Goal: Transaction & Acquisition: Subscribe to service/newsletter

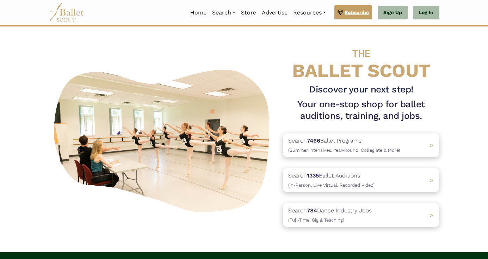
click at [353, 13] on span "Subscribe" at bounding box center [357, 12] width 24 height 8
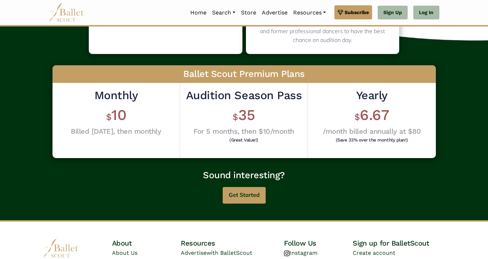
scroll to position [179, 0]
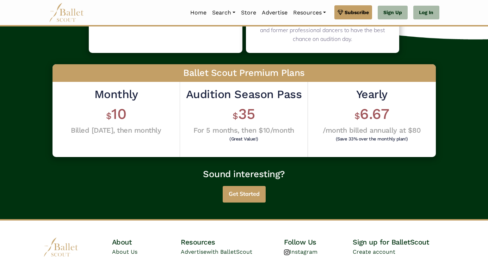
click at [252, 193] on button "Get Started" at bounding box center [244, 194] width 43 height 17
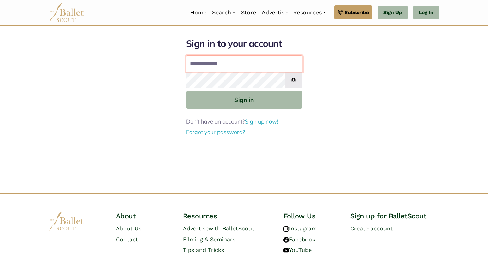
type input "**********"
click at [244, 99] on button "Sign in" at bounding box center [244, 99] width 116 height 17
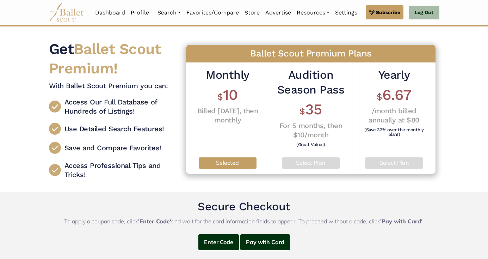
click at [394, 135] on h6 "(Save 33% over the monthly plan!)" at bounding box center [393, 131] width 69 height 9
click at [384, 161] on p "Select Plan" at bounding box center [394, 162] width 47 height 9
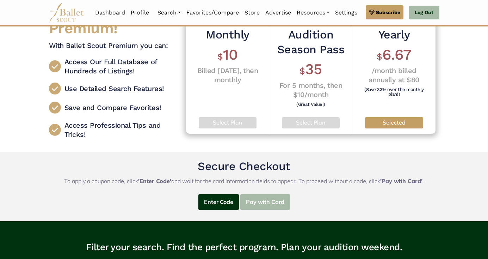
scroll to position [41, 0]
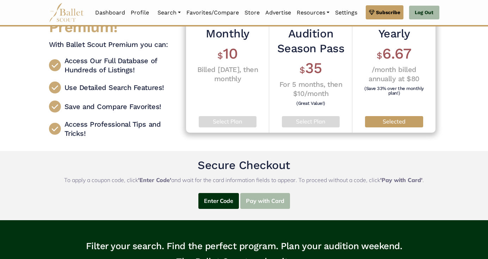
click at [263, 201] on button "Pay with Card" at bounding box center [265, 201] width 50 height 16
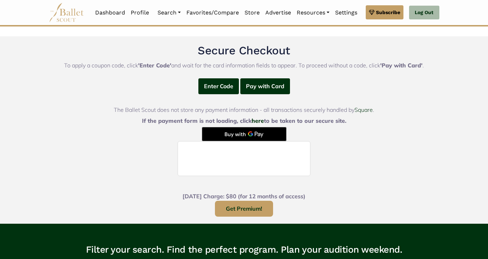
scroll to position [162, 0]
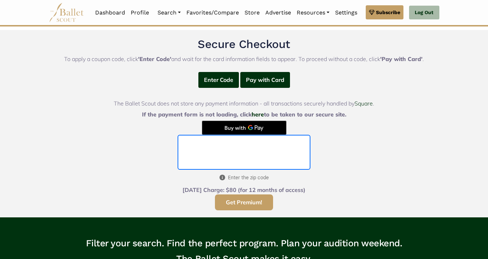
click at [242, 202] on button "Get Premium!" at bounding box center [244, 202] width 58 height 16
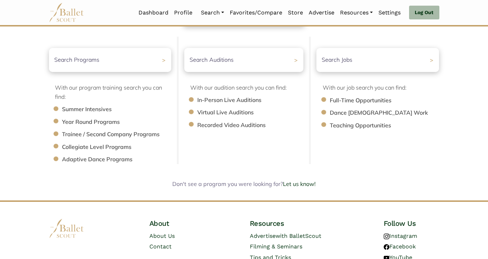
scroll to position [92, 0]
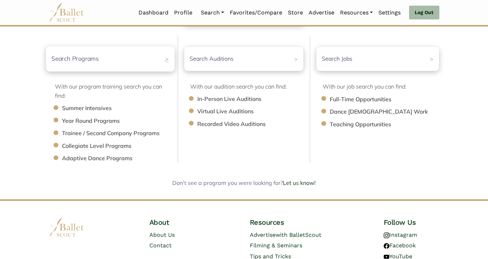
click at [155, 60] on div "Search Programs >" at bounding box center [110, 58] width 129 height 25
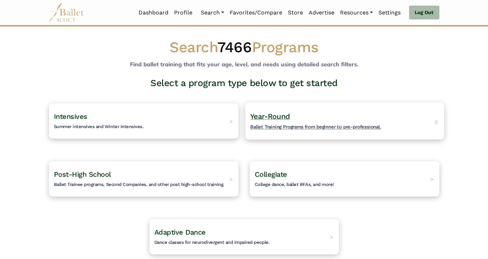
click at [281, 119] on span "Year-Round" at bounding box center [270, 116] width 40 height 9
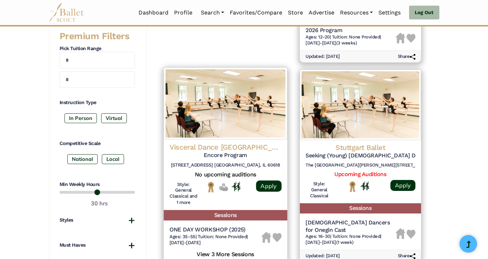
scroll to position [282, 0]
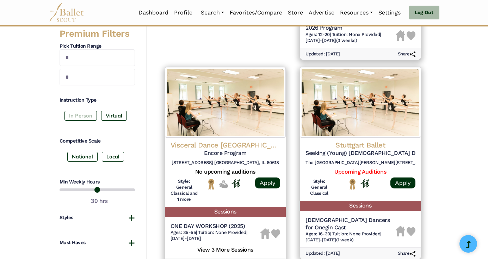
click at [91, 111] on label "In Person" at bounding box center [80, 116] width 32 height 10
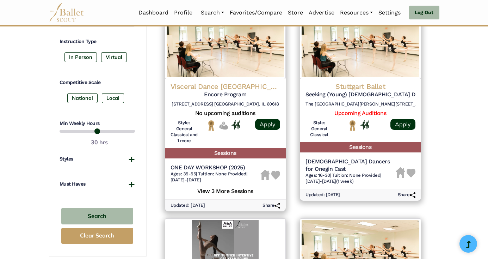
scroll to position [341, 0]
drag, startPoint x: 116, startPoint y: 127, endPoint x: 99, endPoint y: 127, distance: 16.2
click at [99, 127] on input "range" at bounding box center [97, 131] width 75 height 8
type input "**"
click at [97, 127] on input "range" at bounding box center [97, 131] width 75 height 8
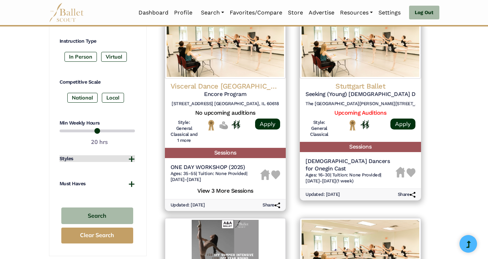
click at [65, 155] on h4 "Styles" at bounding box center [67, 158] width 14 height 7
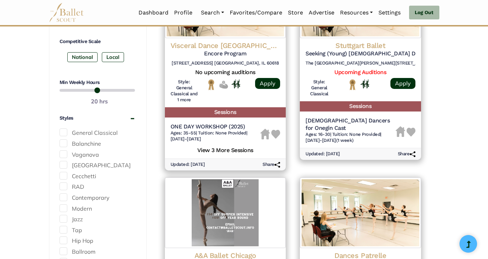
scroll to position [384, 0]
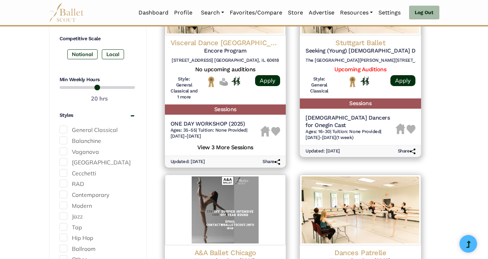
click at [66, 147] on span at bounding box center [64, 151] width 8 height 8
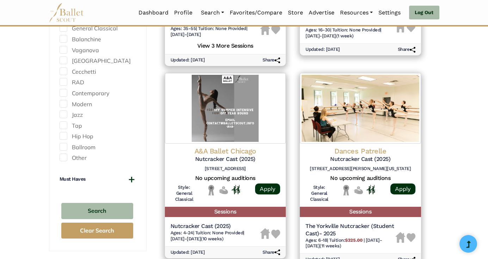
scroll to position [497, 0]
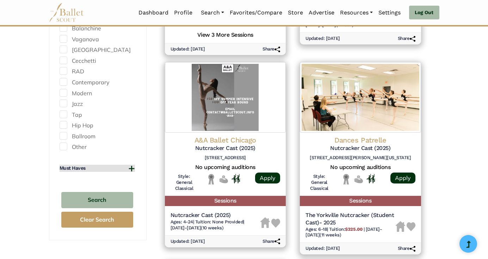
click at [91, 165] on button "Must Haves" at bounding box center [97, 168] width 75 height 7
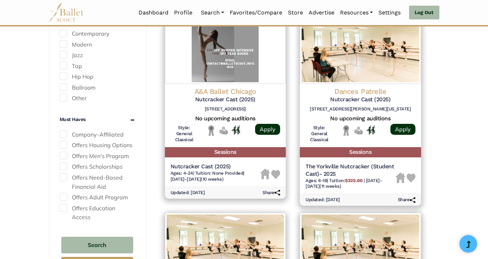
scroll to position [552, 0]
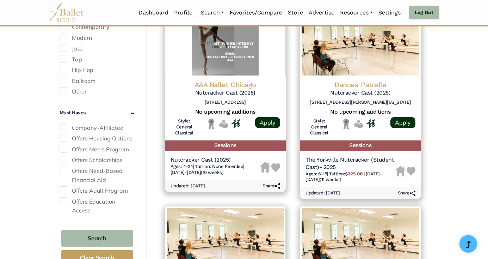
click at [64, 134] on span at bounding box center [64, 138] width 8 height 8
click at [85, 230] on button "Search" at bounding box center [97, 238] width 72 height 17
click at [64, 134] on span at bounding box center [64, 138] width 8 height 8
click at [95, 230] on button "Search" at bounding box center [97, 238] width 72 height 17
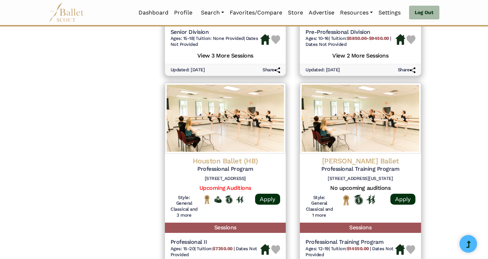
scroll to position [694, 0]
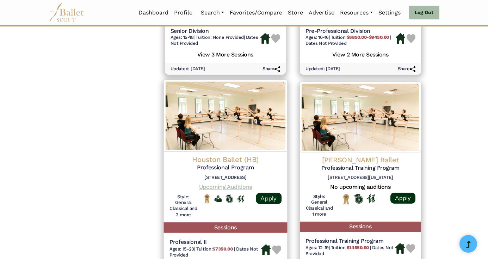
click at [236, 183] on link "Upcoming Auditions" at bounding box center [225, 186] width 53 height 7
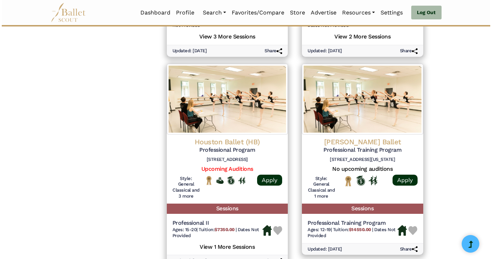
scroll to position [713, 0]
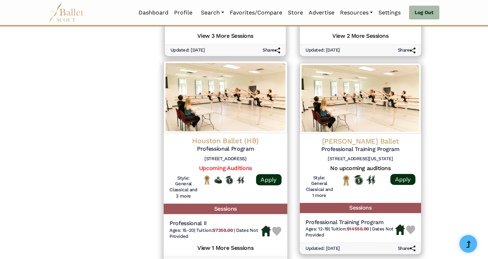
click at [196, 220] on h5 "Professional II" at bounding box center [215, 223] width 92 height 7
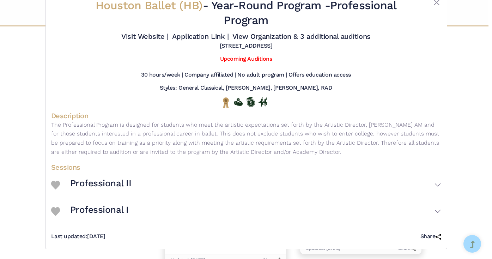
scroll to position [26, 0]
click at [123, 210] on h3 "Professional I" at bounding box center [99, 210] width 58 height 12
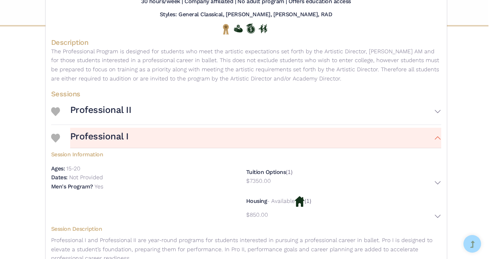
scroll to position [94, 0]
click at [116, 116] on h3 "Professional II" at bounding box center [100, 110] width 61 height 12
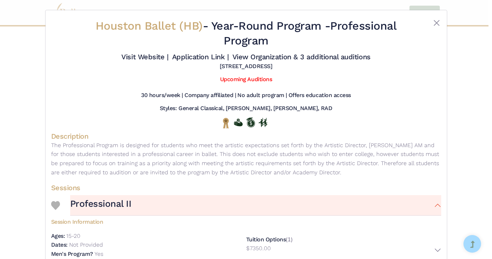
scroll to position [0, 0]
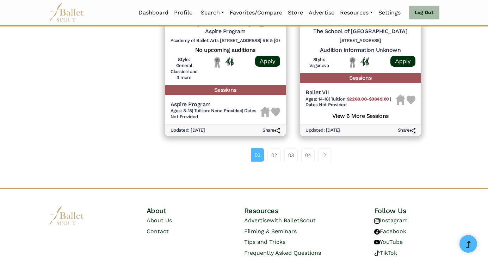
scroll to position [1026, 0]
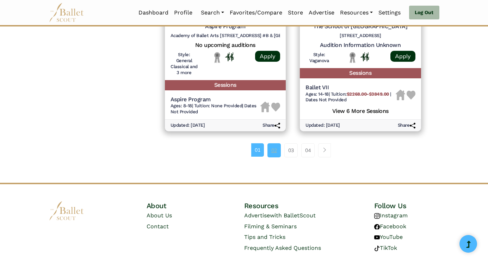
click at [272, 143] on link "02" at bounding box center [273, 150] width 13 height 14
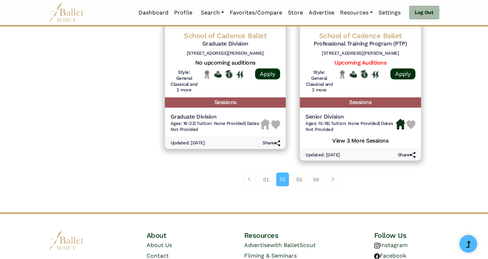
scroll to position [1046, 0]
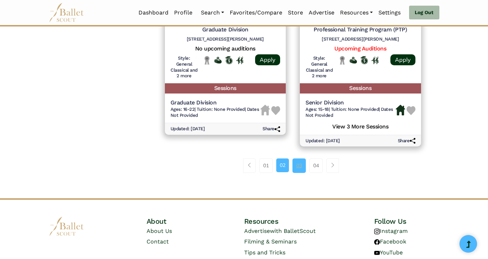
click at [302, 158] on link "03" at bounding box center [298, 165] width 13 height 14
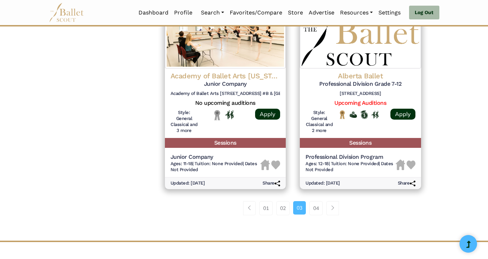
scroll to position [982, 0]
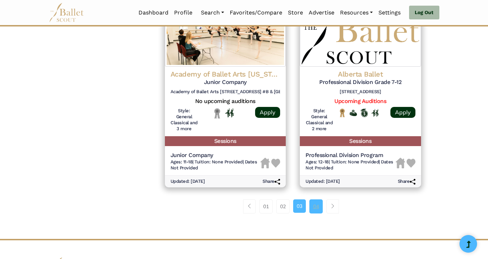
click at [317, 199] on link "04" at bounding box center [315, 206] width 13 height 14
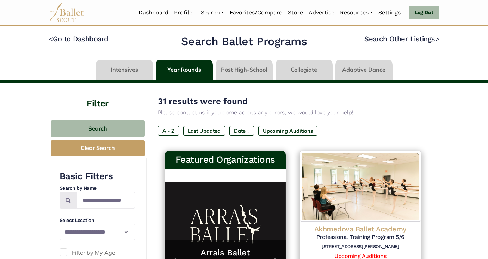
click at [263, 68] on link at bounding box center [244, 70] width 57 height 20
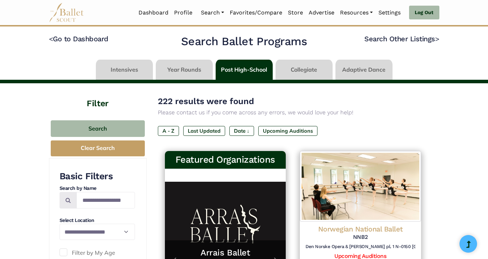
click at [309, 69] on link at bounding box center [304, 70] width 57 height 20
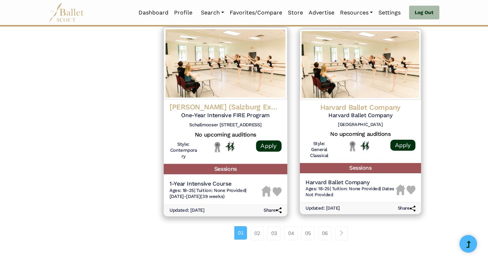
scroll to position [920, 0]
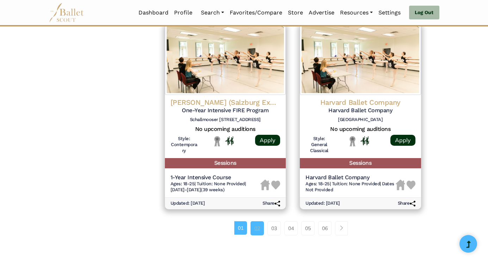
click at [259, 221] on link "02" at bounding box center [257, 228] width 13 height 14
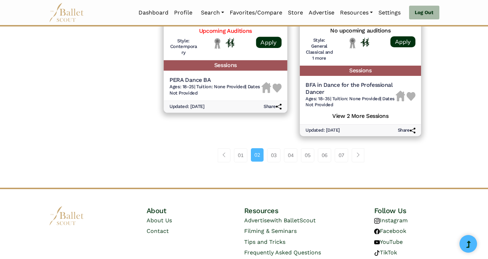
scroll to position [1033, 0]
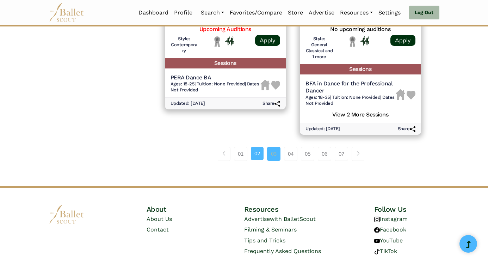
click at [275, 147] on link "03" at bounding box center [273, 154] width 13 height 14
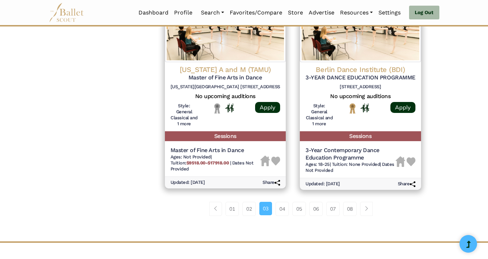
scroll to position [972, 0]
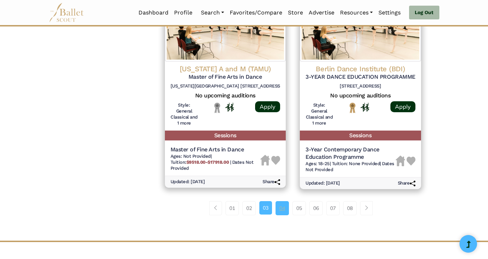
click at [280, 201] on link "04" at bounding box center [282, 208] width 13 height 14
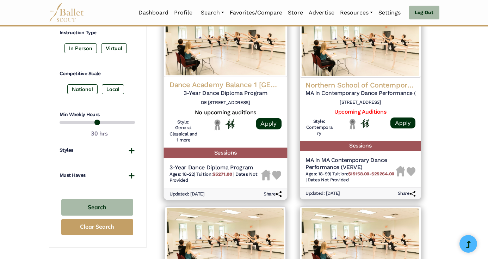
scroll to position [351, 0]
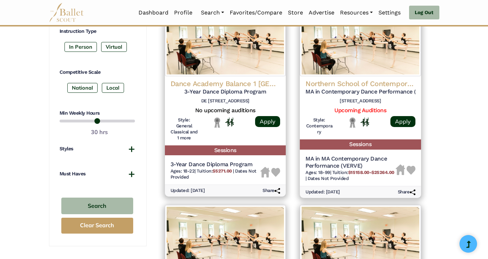
drag, startPoint x: 116, startPoint y: 117, endPoint x: 85, endPoint y: 118, distance: 30.7
click at [85, 118] on input "range" at bounding box center [97, 121] width 75 height 8
drag, startPoint x: 85, startPoint y: 118, endPoint x: 93, endPoint y: 119, distance: 8.2
click at [93, 119] on input "range" at bounding box center [97, 121] width 75 height 8
drag, startPoint x: 93, startPoint y: 119, endPoint x: 97, endPoint y: 120, distance: 3.9
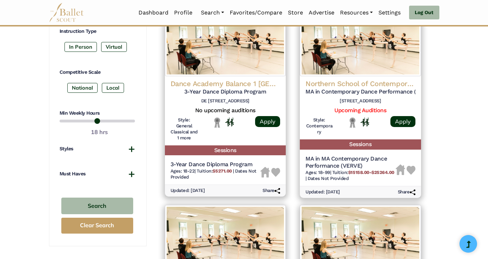
type input "**"
click at [97, 120] on input "range" at bounding box center [97, 121] width 75 height 8
click at [86, 145] on button "Styles" at bounding box center [97, 148] width 75 height 7
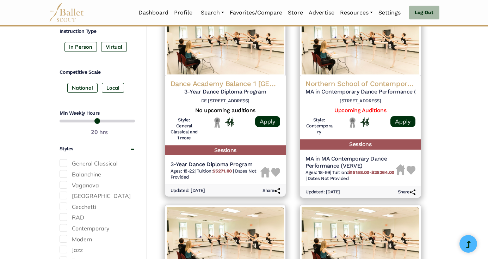
click at [63, 181] on span at bounding box center [64, 185] width 8 height 8
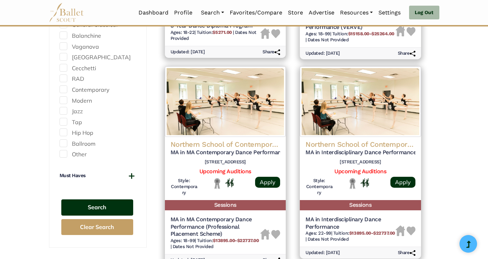
scroll to position [489, 0]
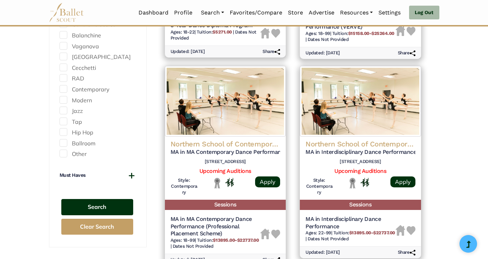
click at [107, 199] on button "Search" at bounding box center [97, 207] width 72 height 17
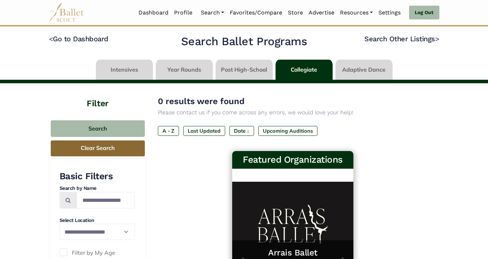
click at [121, 143] on button "Clear Search" at bounding box center [98, 148] width 94 height 16
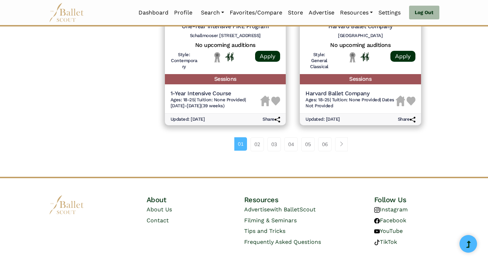
scroll to position [1004, 0]
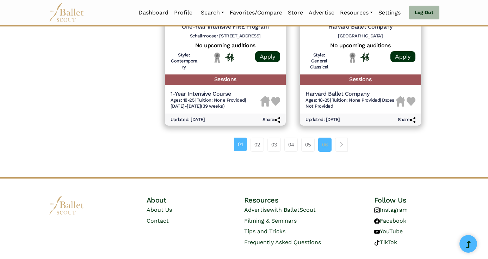
click at [325, 137] on link "06" at bounding box center [324, 144] width 13 height 14
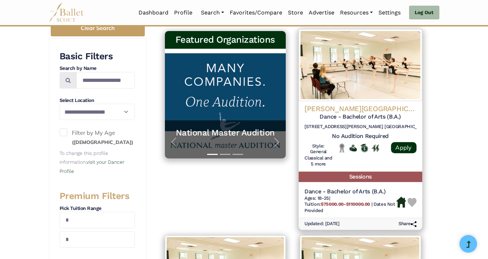
scroll to position [95, 0]
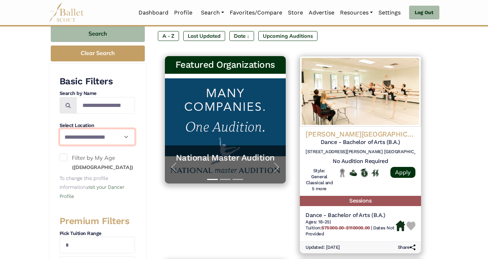
select select "**"
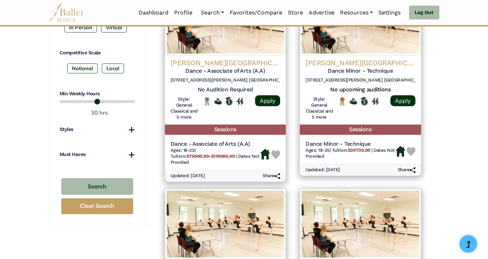
scroll to position [376, 0]
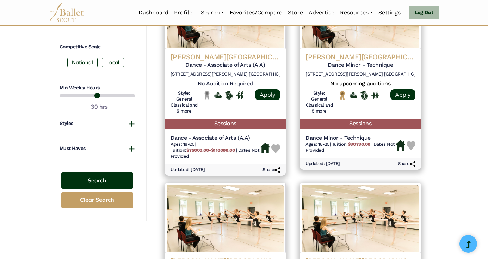
click at [101, 172] on button "Search" at bounding box center [97, 180] width 72 height 17
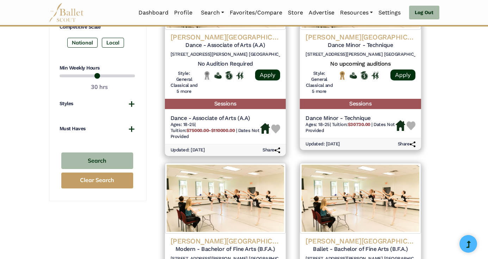
scroll to position [405, 0]
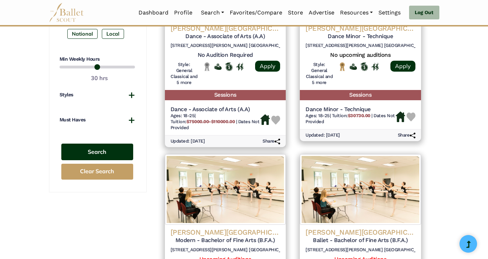
click at [109, 146] on button "Search" at bounding box center [97, 151] width 72 height 17
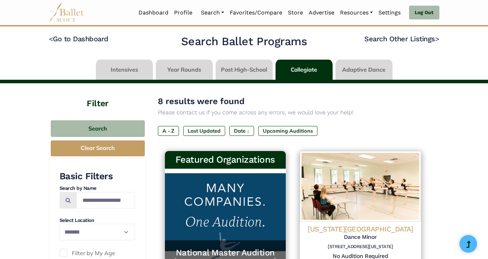
select select "**"
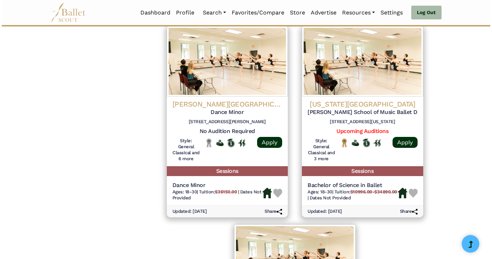
scroll to position [724, 0]
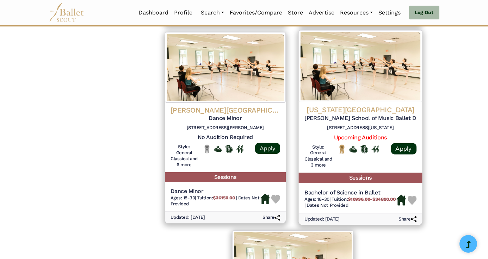
click at [357, 189] on h5 "Bachelor of Science in Ballet" at bounding box center [350, 192] width 92 height 7
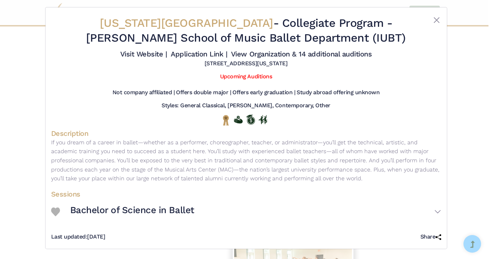
scroll to position [9, 0]
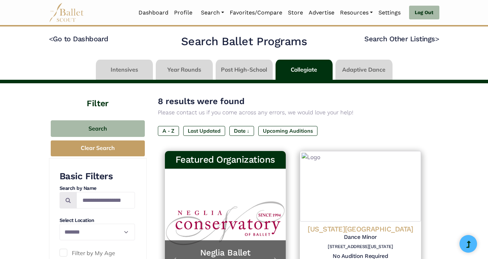
select select "**"
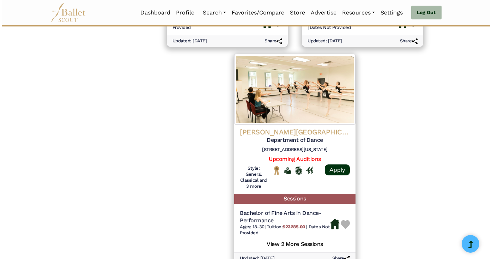
scroll to position [902, 0]
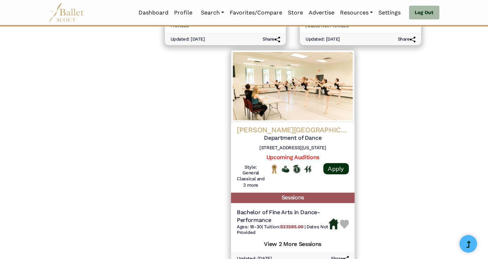
click at [308, 192] on h5 "Sessions" at bounding box center [292, 197] width 123 height 10
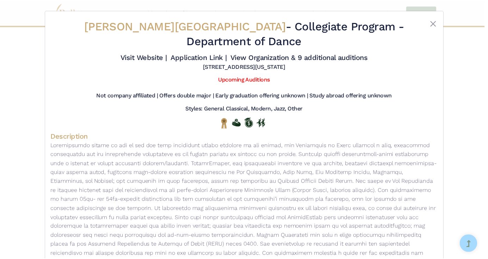
scroll to position [0, 0]
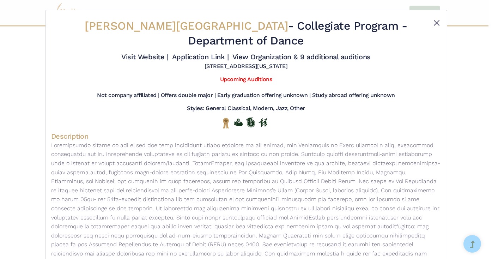
click at [435, 21] on button "Close" at bounding box center [436, 23] width 8 height 8
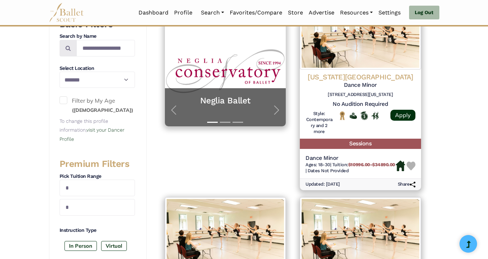
scroll to position [151, 0]
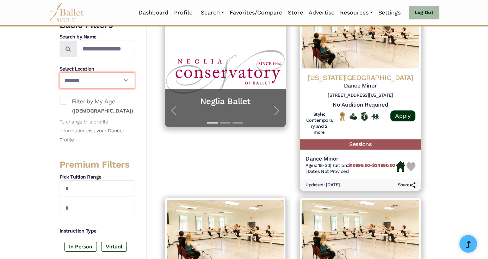
select select
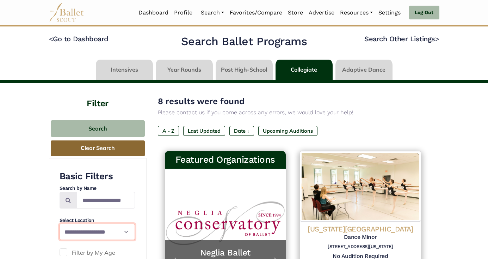
scroll to position [0, 0]
click at [95, 150] on button "Clear Search" at bounding box center [98, 148] width 94 height 16
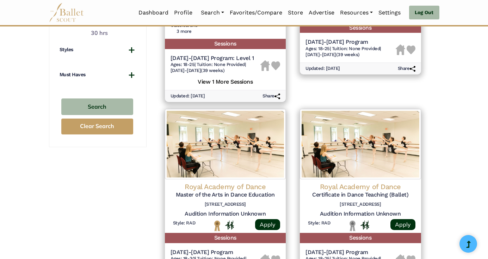
scroll to position [452, 0]
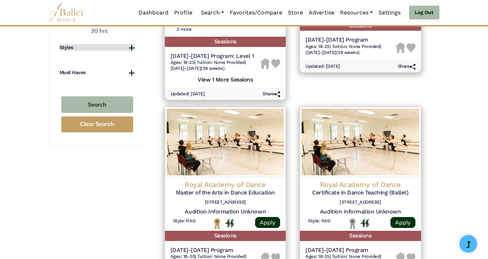
click at [132, 44] on button "Styles" at bounding box center [97, 47] width 75 height 7
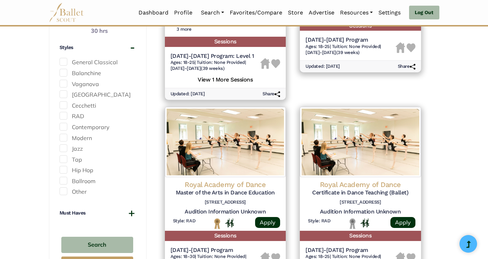
click at [63, 58] on span at bounding box center [64, 62] width 8 height 8
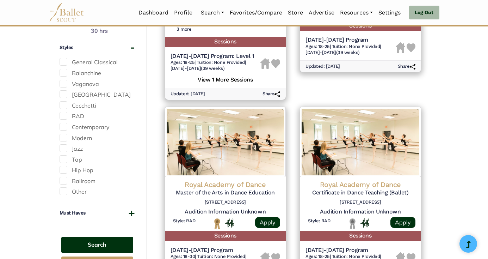
click at [102, 236] on button "Search" at bounding box center [97, 244] width 72 height 17
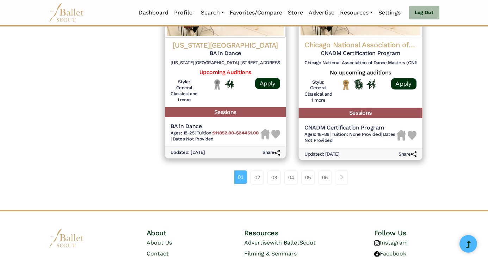
scroll to position [1002, 0]
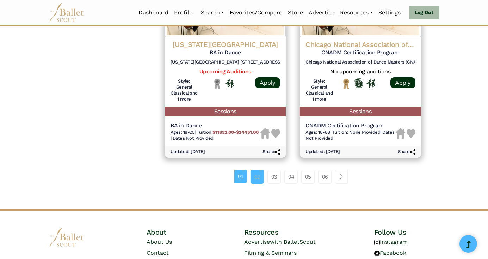
click at [256, 170] on link "02" at bounding box center [257, 177] width 13 height 14
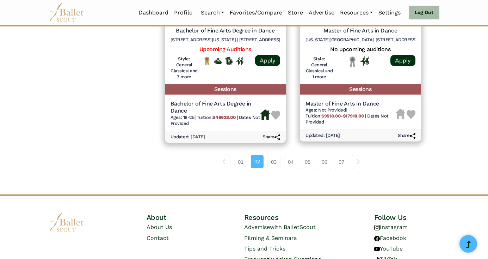
scroll to position [1032, 0]
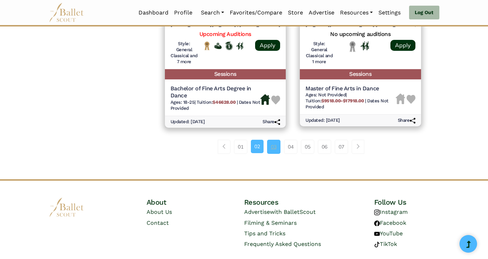
click at [273, 140] on link "03" at bounding box center [273, 147] width 13 height 14
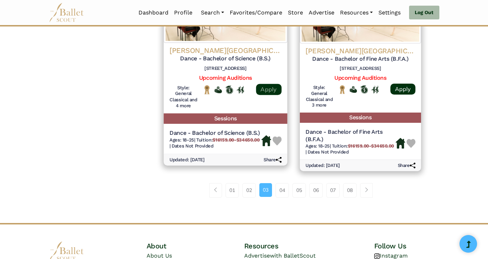
scroll to position [1021, 0]
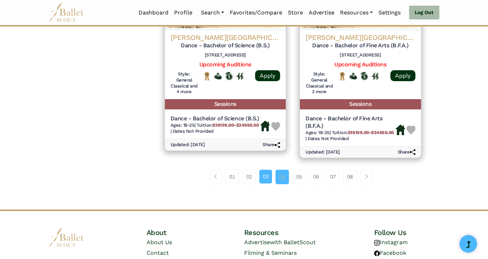
click at [283, 170] on link "04" at bounding box center [282, 177] width 13 height 14
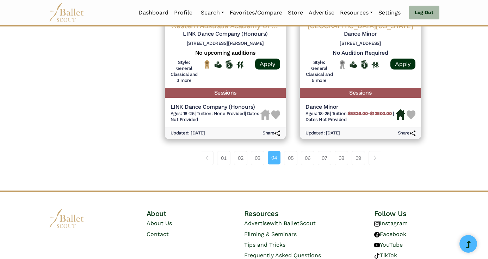
scroll to position [1021, 0]
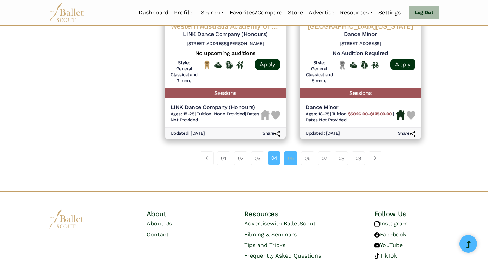
click at [293, 151] on link "05" at bounding box center [290, 158] width 13 height 14
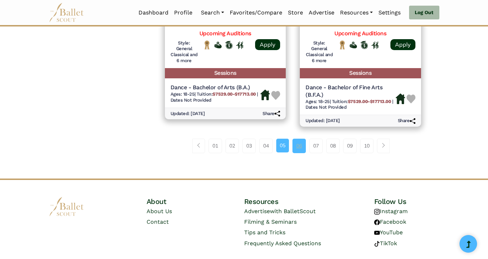
scroll to position [1014, 0]
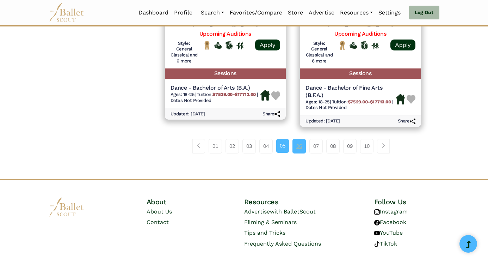
click at [300, 139] on link "06" at bounding box center [298, 146] width 13 height 14
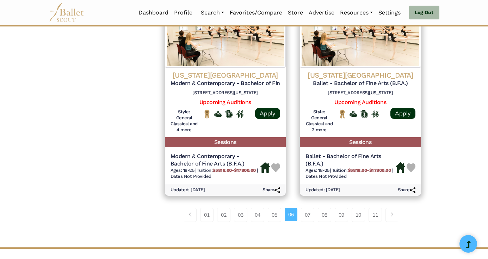
scroll to position [967, 0]
click at [310, 207] on link "07" at bounding box center [307, 214] width 13 height 14
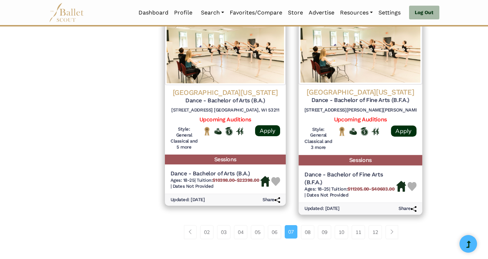
scroll to position [960, 0]
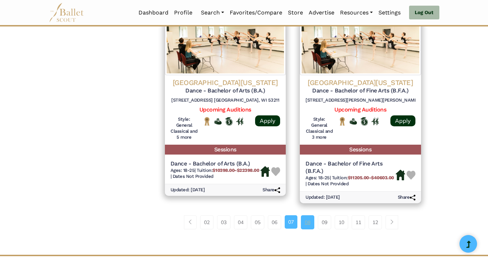
click at [309, 215] on link "08" at bounding box center [307, 222] width 13 height 14
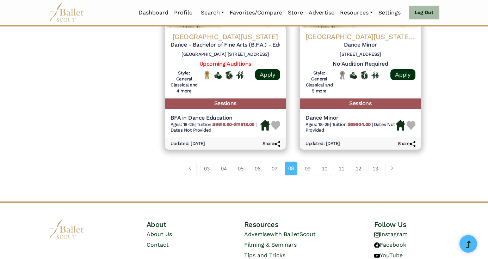
scroll to position [996, 0]
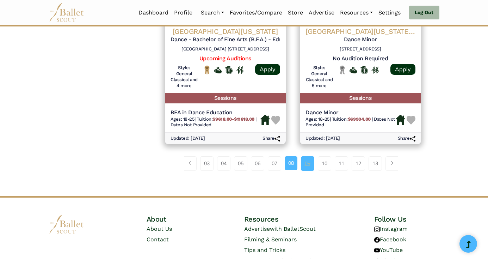
click at [307, 156] on link "09" at bounding box center [307, 163] width 13 height 14
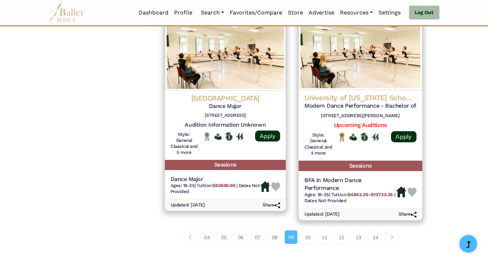
scroll to position [938, 0]
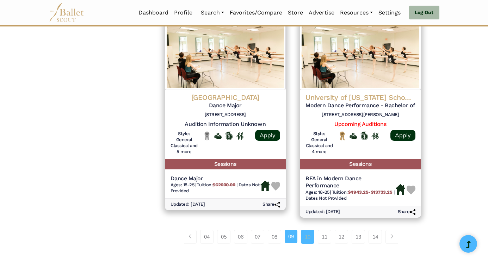
click at [310, 229] on link "10" at bounding box center [307, 236] width 13 height 14
click at [308, 229] on link "10" at bounding box center [307, 236] width 13 height 14
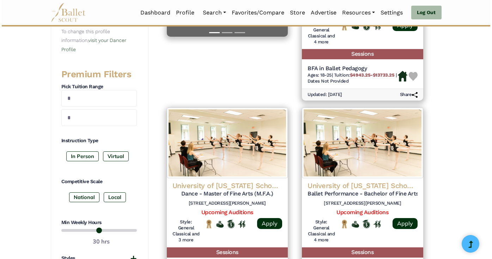
scroll to position [242, 0]
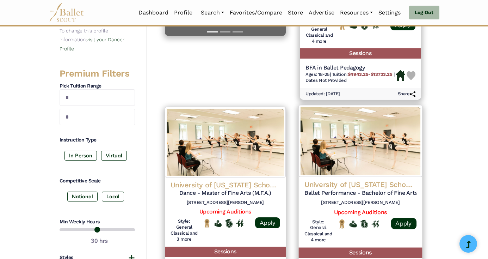
click at [384, 189] on h5 "Ballet Performance - Bachelor of Fine Arts (B.F.A.)" at bounding box center [360, 192] width 112 height 7
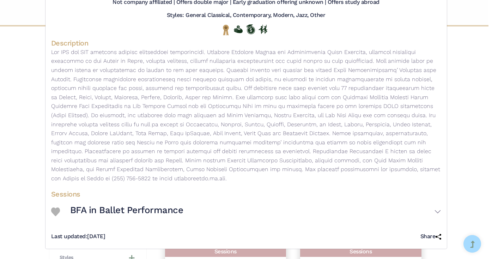
scroll to position [111, 0]
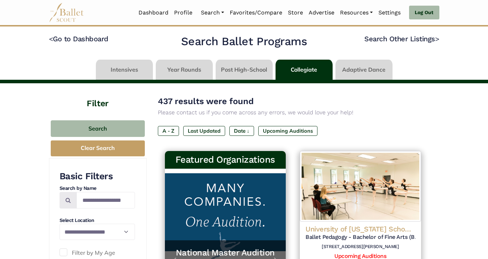
click at [245, 69] on link at bounding box center [244, 70] width 57 height 20
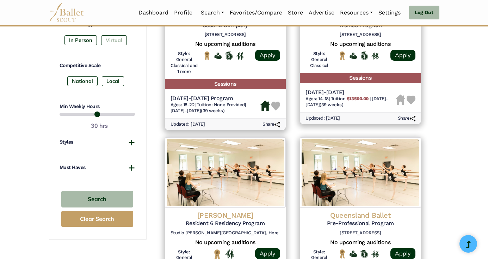
scroll to position [415, 0]
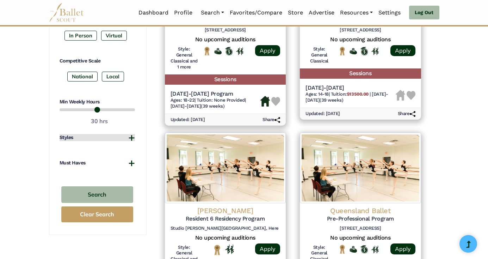
click at [133, 134] on button "Styles" at bounding box center [97, 137] width 75 height 7
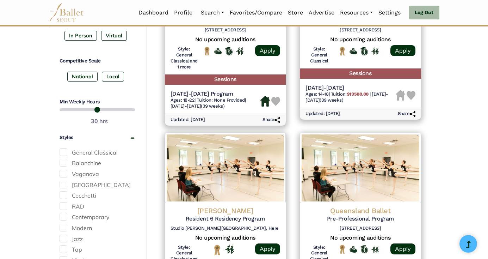
click at [65, 148] on span at bounding box center [64, 152] width 8 height 8
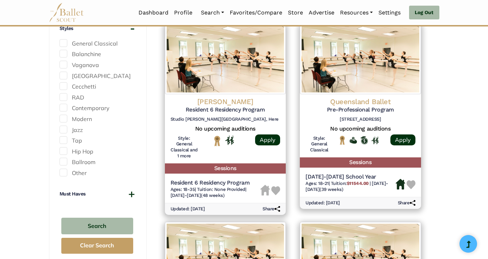
scroll to position [525, 0]
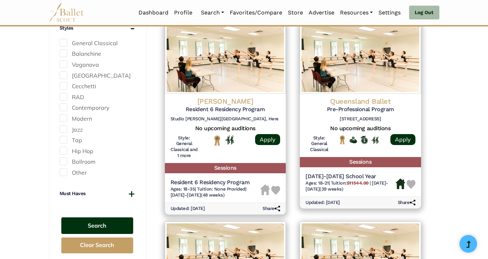
click at [104, 217] on button "Search" at bounding box center [97, 225] width 72 height 17
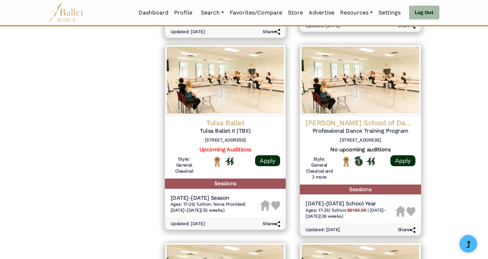
scroll to position [702, 0]
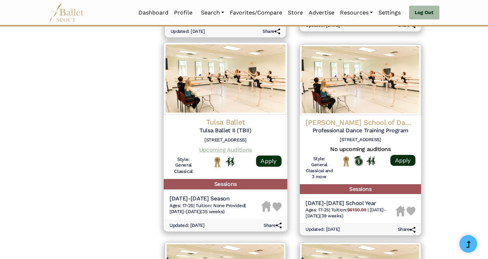
click at [236, 146] on link "Upcoming Auditions" at bounding box center [225, 149] width 53 height 7
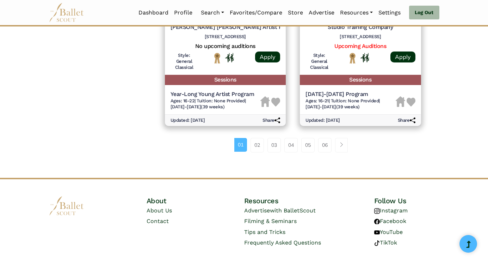
scroll to position [1002, 0]
click at [257, 138] on link "02" at bounding box center [257, 145] width 13 height 14
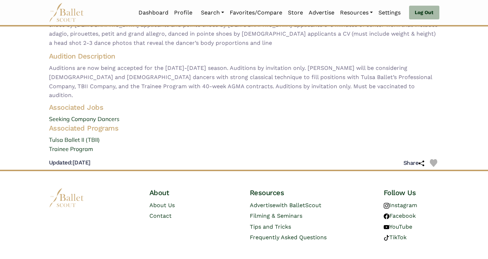
scroll to position [144, 0]
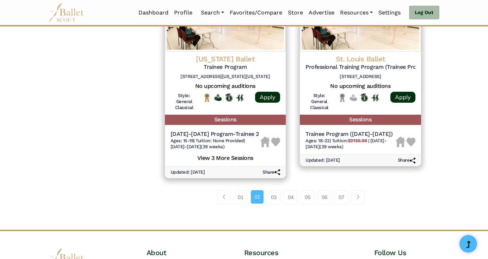
scroll to position [946, 0]
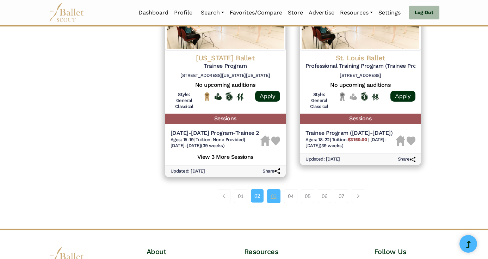
click at [273, 189] on link "03" at bounding box center [273, 196] width 13 height 14
click at [342, 189] on link "07" at bounding box center [341, 196] width 13 height 14
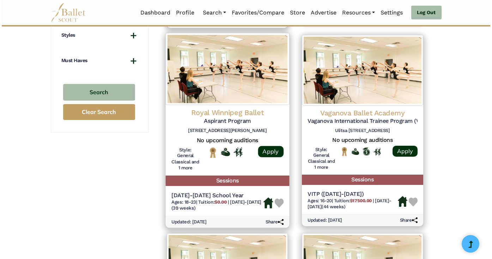
scroll to position [517, 0]
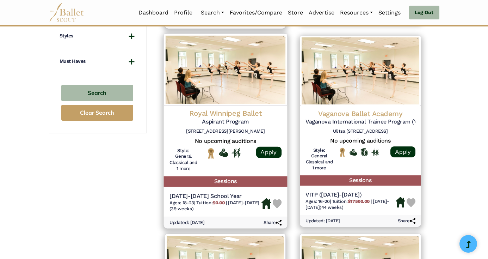
click at [226, 176] on h5 "Sessions" at bounding box center [225, 181] width 123 height 10
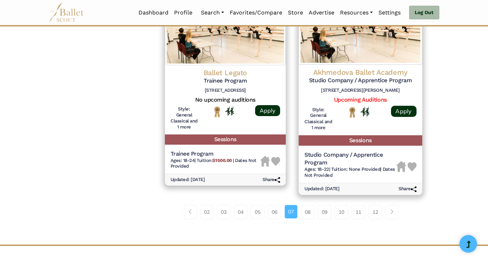
scroll to position [960, 0]
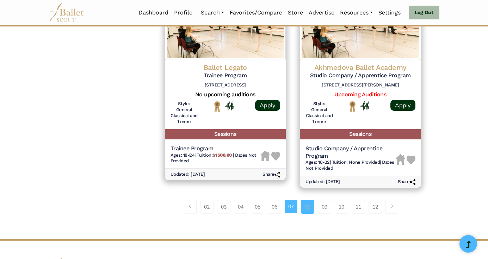
click at [309, 199] on link "08" at bounding box center [307, 206] width 13 height 14
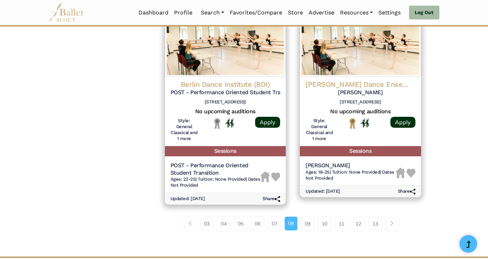
scroll to position [943, 0]
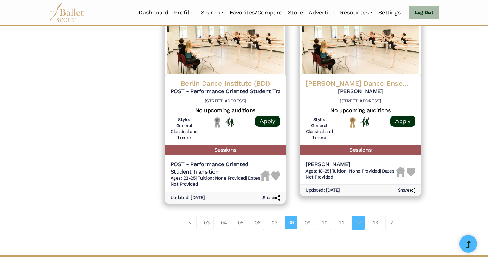
click at [363, 215] on link "12" at bounding box center [358, 222] width 13 height 14
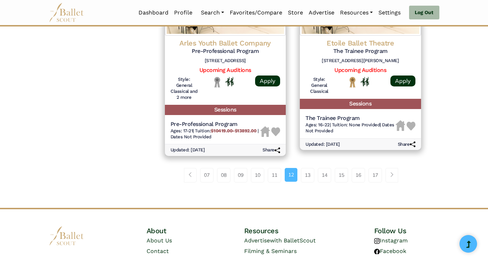
scroll to position [980, 0]
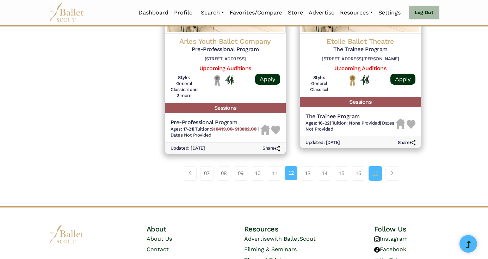
click at [377, 166] on link "17" at bounding box center [375, 173] width 13 height 14
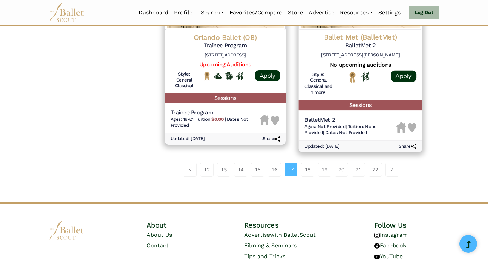
scroll to position [978, 0]
